Goal: Task Accomplishment & Management: Manage account settings

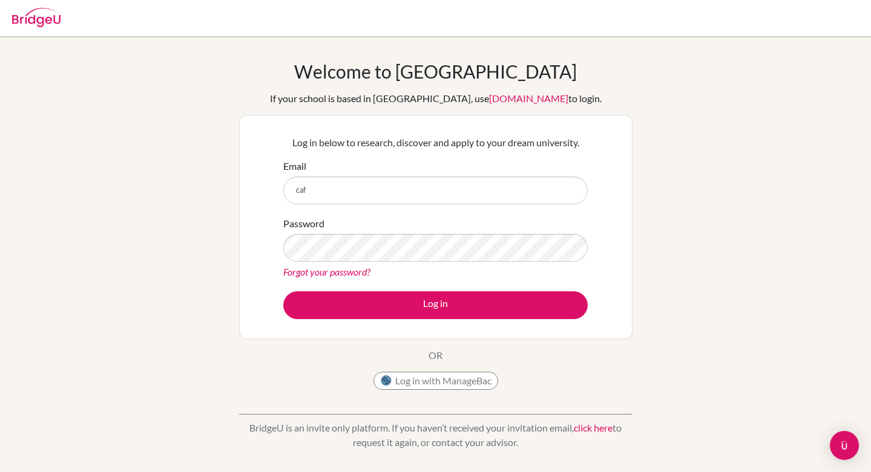
type input "[EMAIL_ADDRESS][DOMAIN_NAME]"
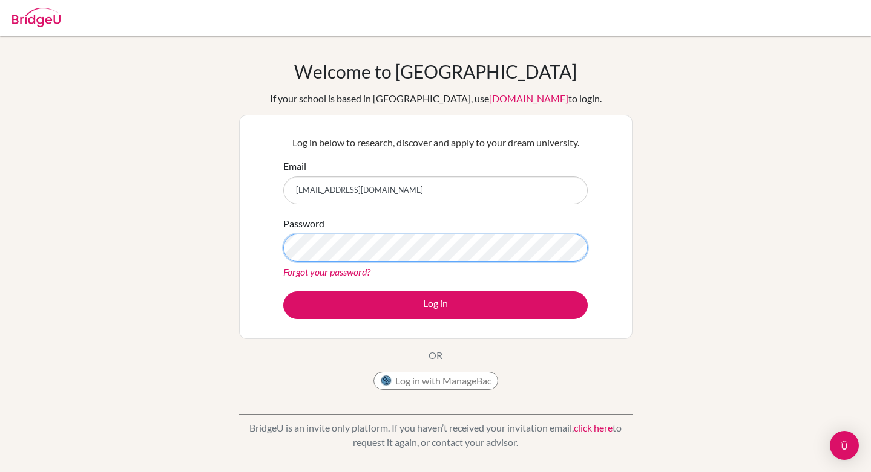
click at [226, 249] on div "Welcome to BridgeU If your school is based in China, use app.bridge-u.com.cn to…" at bounding box center [435, 258] width 871 height 396
click at [250, 251] on div "Log in below to research, discover and apply to your dream university. Email ca…" at bounding box center [435, 227] width 393 height 224
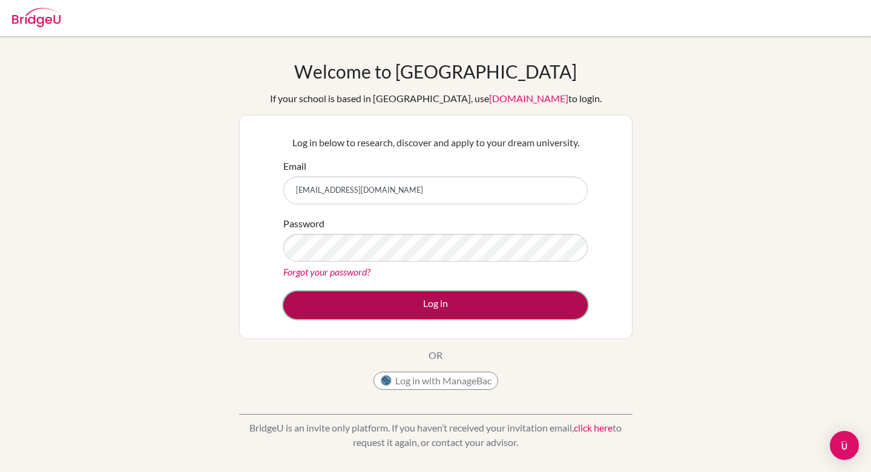
click at [332, 295] on button "Log in" at bounding box center [435, 306] width 304 height 28
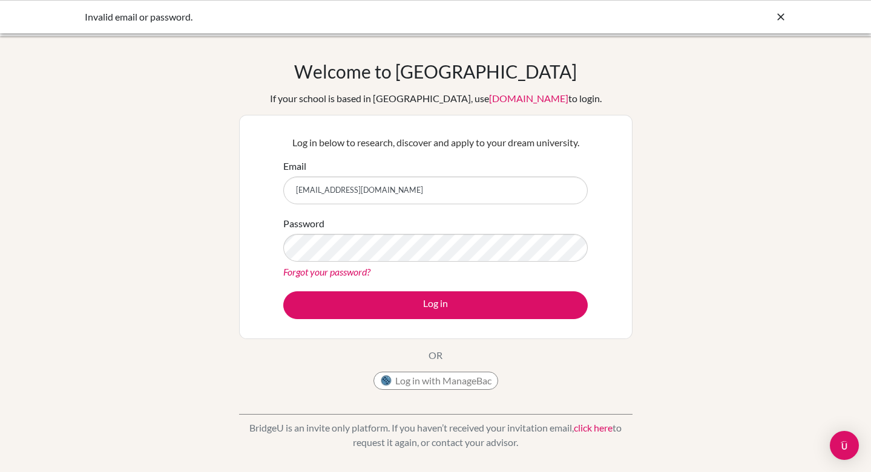
click at [599, 426] on link "click here" at bounding box center [593, 427] width 39 height 11
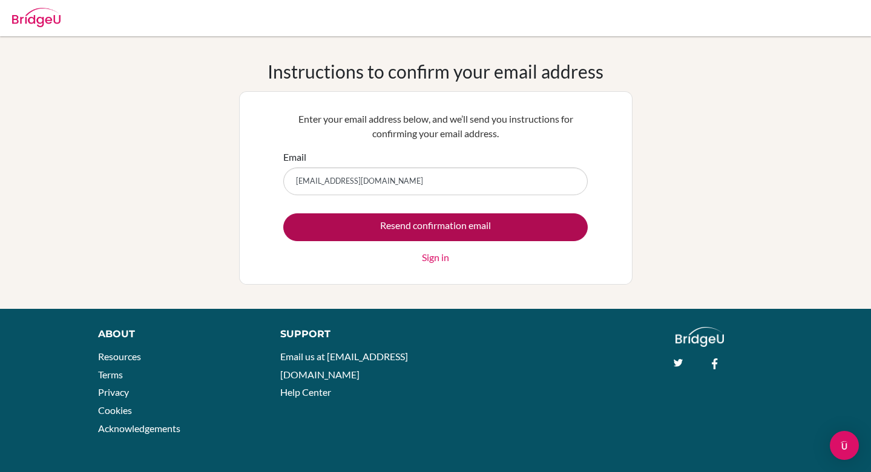
type input "[EMAIL_ADDRESS][DOMAIN_NAME]"
click at [449, 225] on input "Resend confirmation email" at bounding box center [435, 228] width 304 height 28
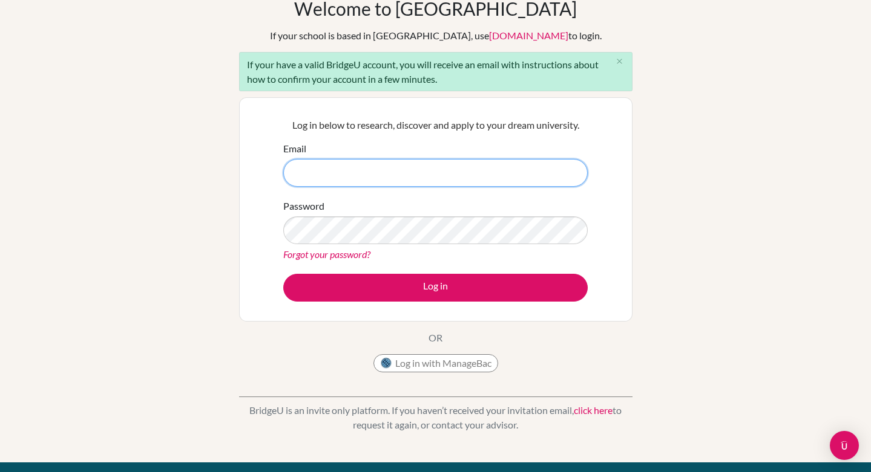
scroll to position [64, 0]
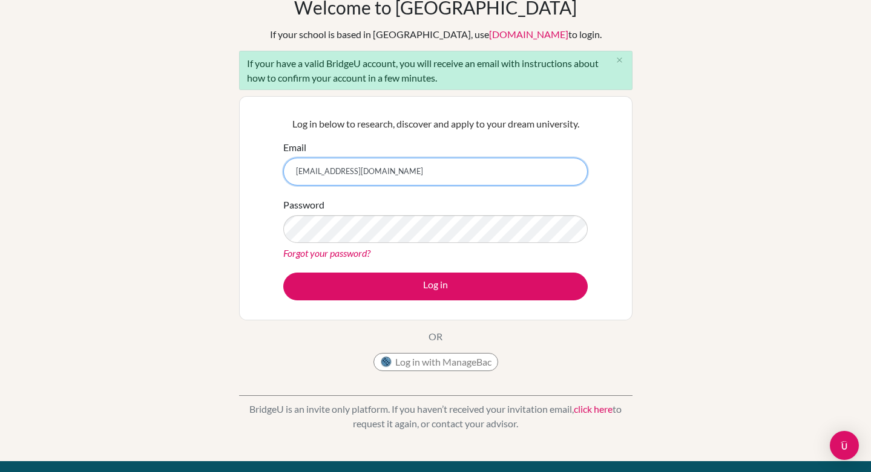
type input "lo03410@student.isllondon.org"
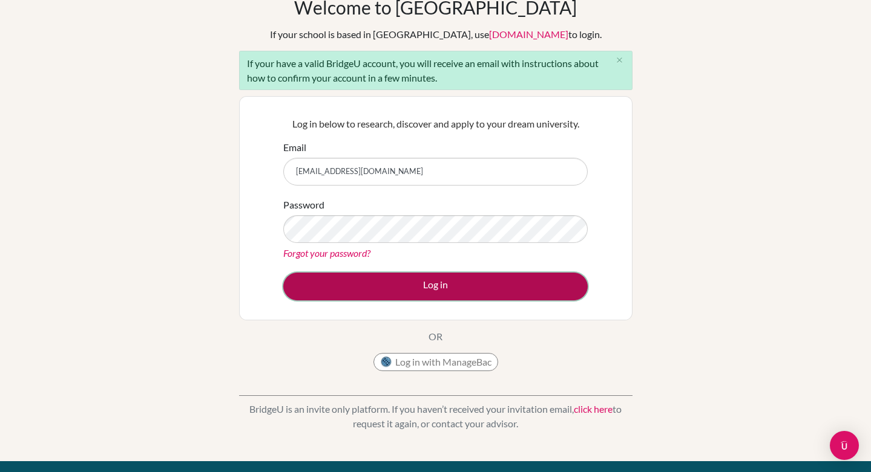
click at [453, 276] on button "Log in" at bounding box center [435, 287] width 304 height 28
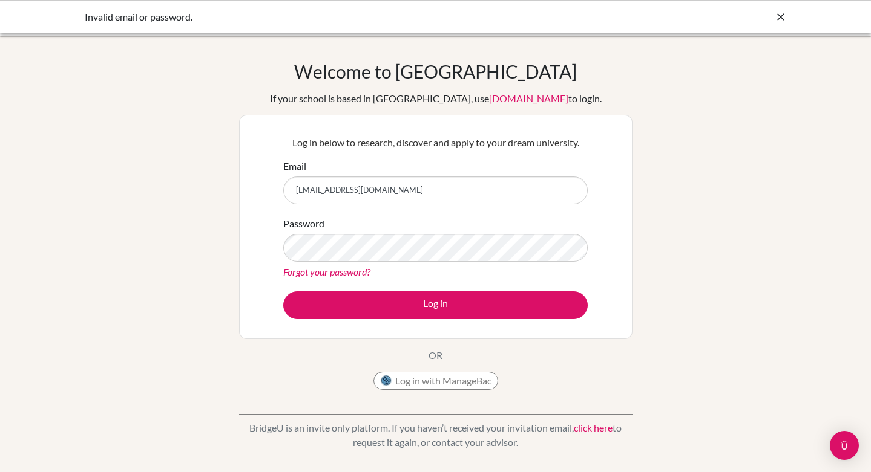
click at [350, 265] on div "Forgot your password?" at bounding box center [435, 272] width 304 height 15
click at [350, 273] on link "Forgot your password?" at bounding box center [326, 271] width 87 height 11
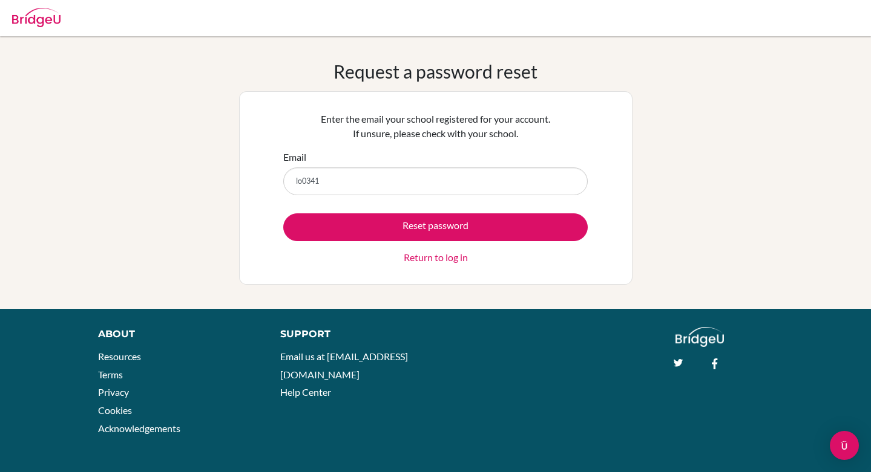
type input "[EMAIL_ADDRESS][DOMAIN_NAME]"
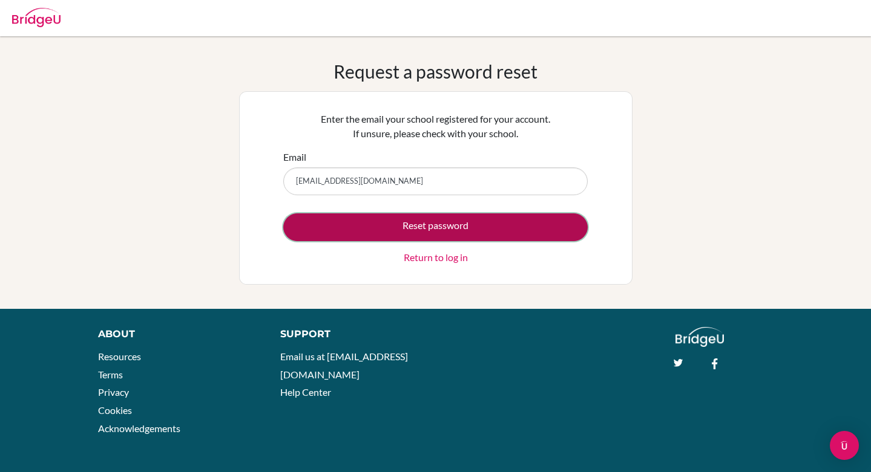
click at [432, 224] on button "Reset password" at bounding box center [435, 228] width 304 height 28
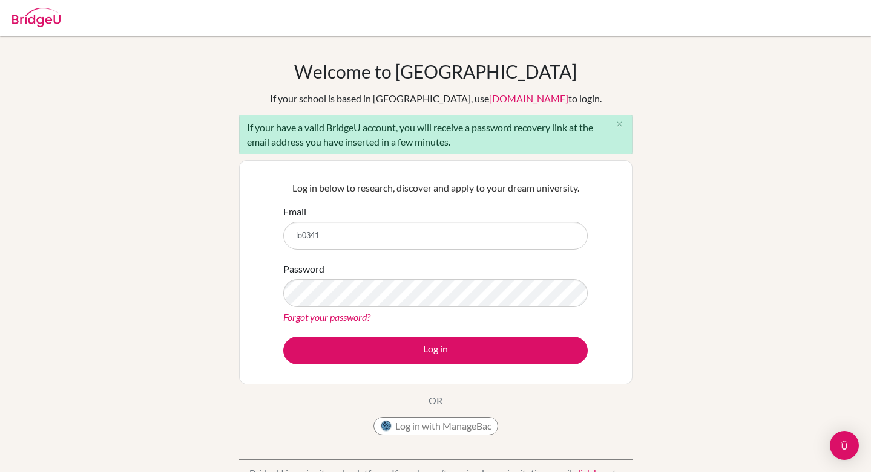
type input "lo03410@student.isllondon.org"
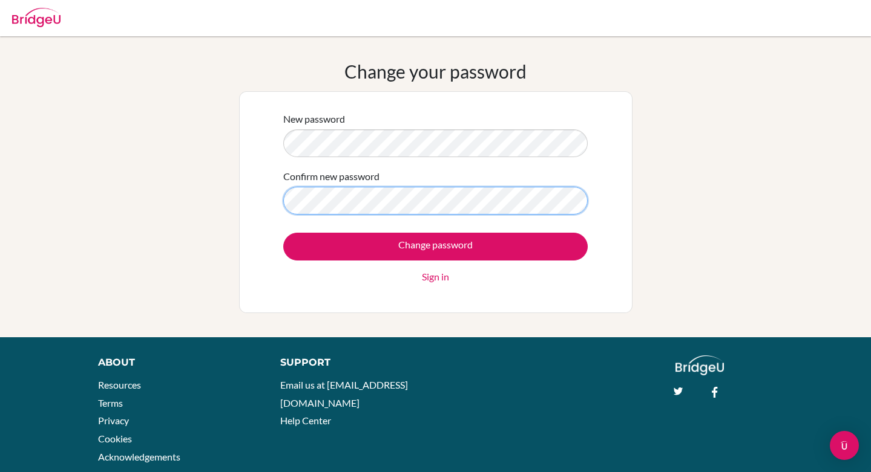
click at [283, 233] on input "Change password" at bounding box center [435, 247] width 304 height 28
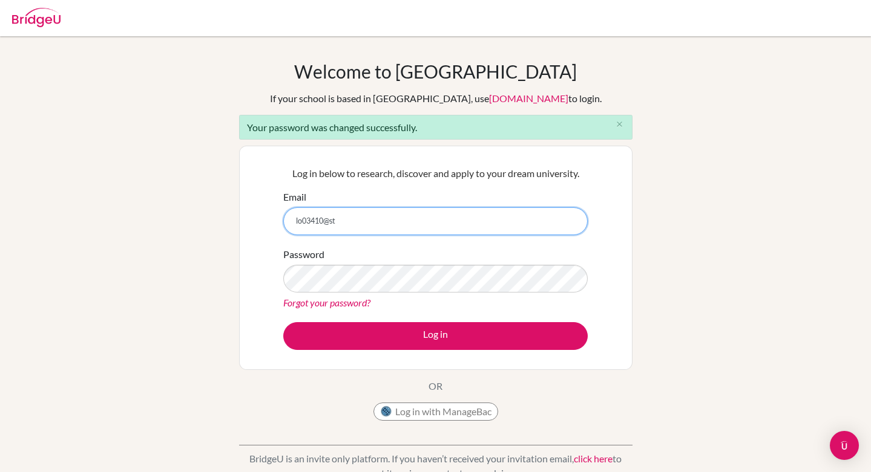
type input "[EMAIL_ADDRESS][DOMAIN_NAME]"
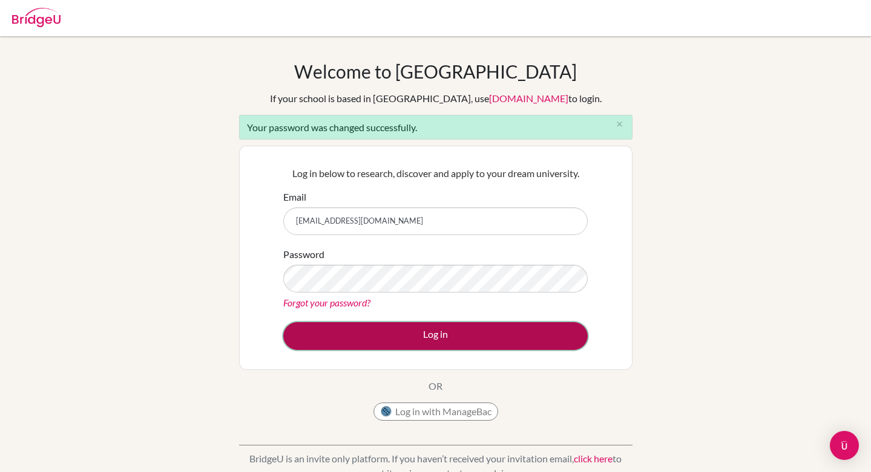
click at [434, 330] on button "Log in" at bounding box center [435, 336] width 304 height 28
